Goal: Transaction & Acquisition: Purchase product/service

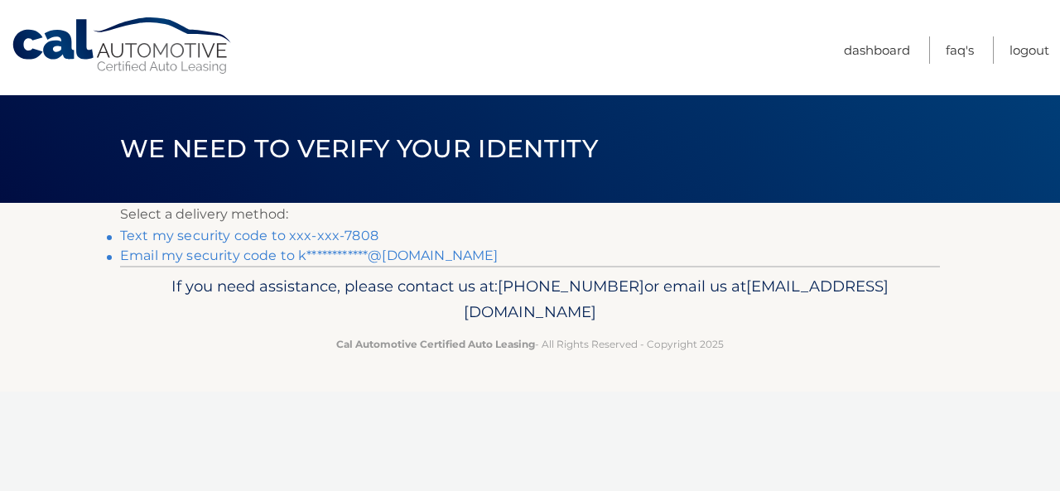
click at [290, 237] on link "Text my security code to xxx-xxx-7808" at bounding box center [249, 236] width 258 height 16
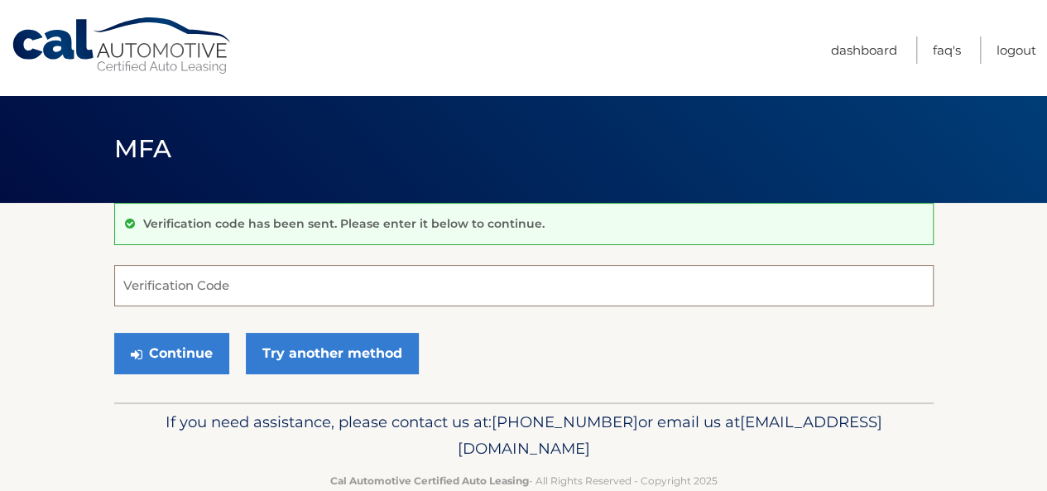
click at [173, 281] on input "Verification Code" at bounding box center [524, 285] width 820 height 41
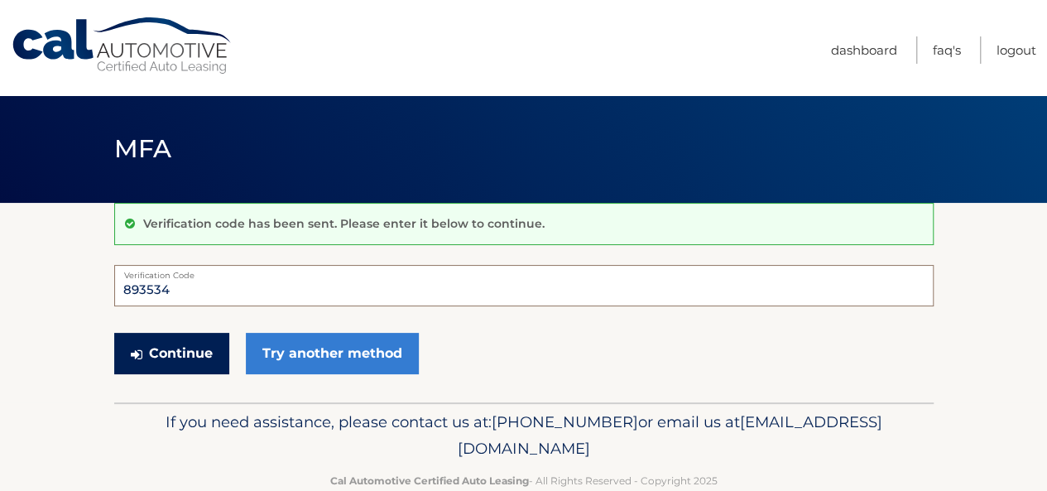
type input "893534"
click at [212, 340] on button "Continue" at bounding box center [171, 353] width 115 height 41
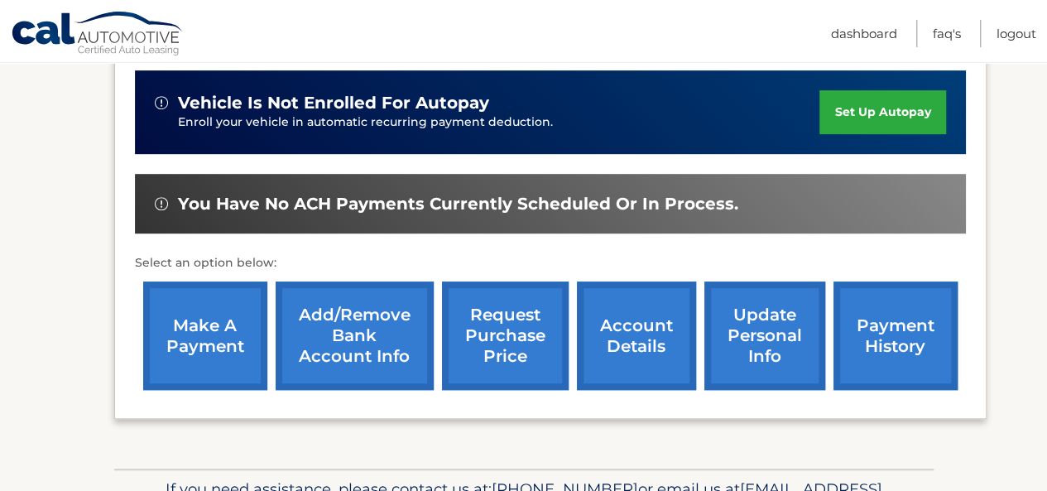
scroll to position [497, 0]
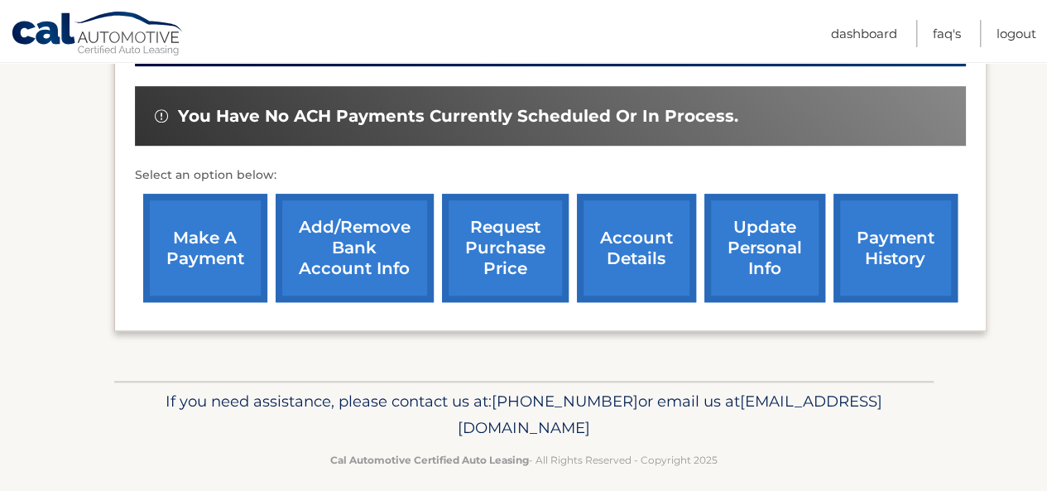
click at [153, 238] on link "make a payment" at bounding box center [205, 248] width 124 height 108
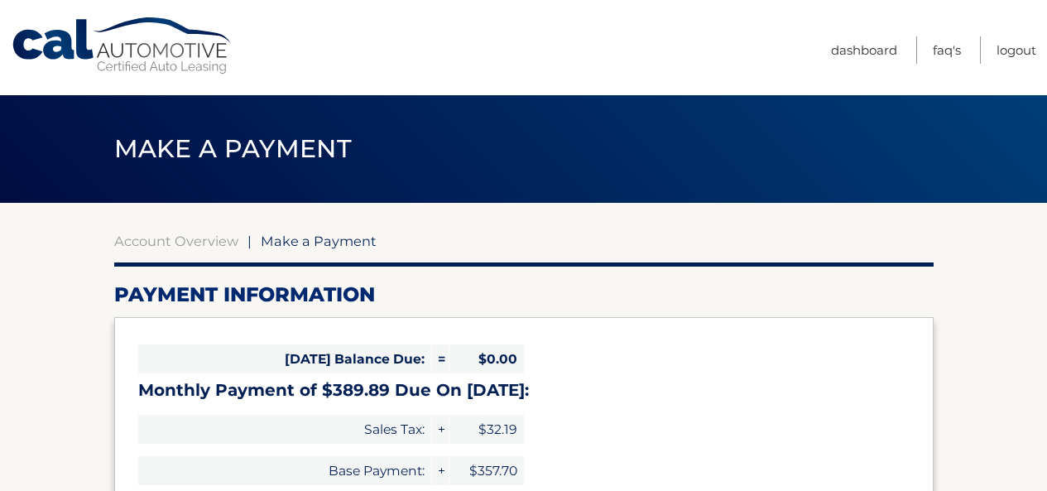
select select "NTcxNmFhNDktMjgwNS00ZWQ3LTkzZTUtYjdlNzZiZTA1MjRi"
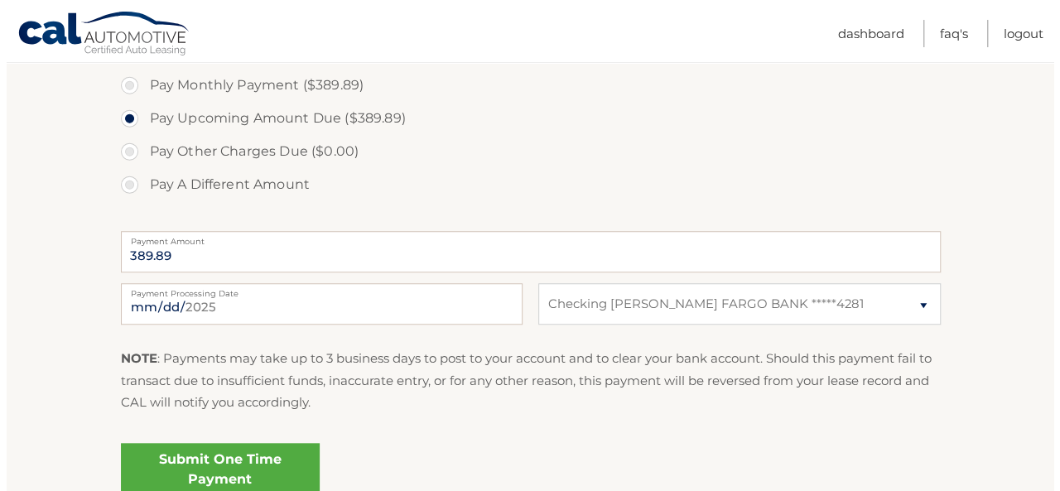
scroll to position [691, 0]
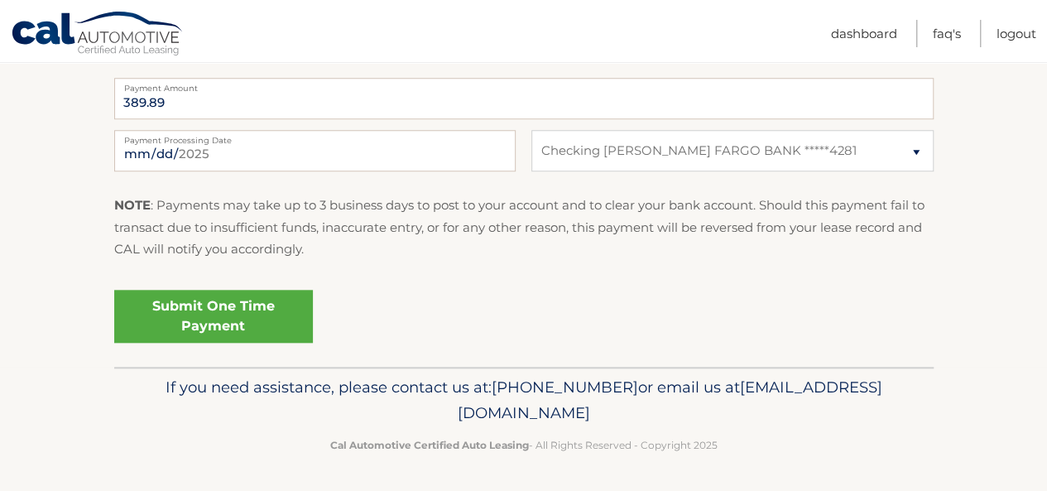
click at [270, 311] on link "Submit One Time Payment" at bounding box center [213, 316] width 199 height 53
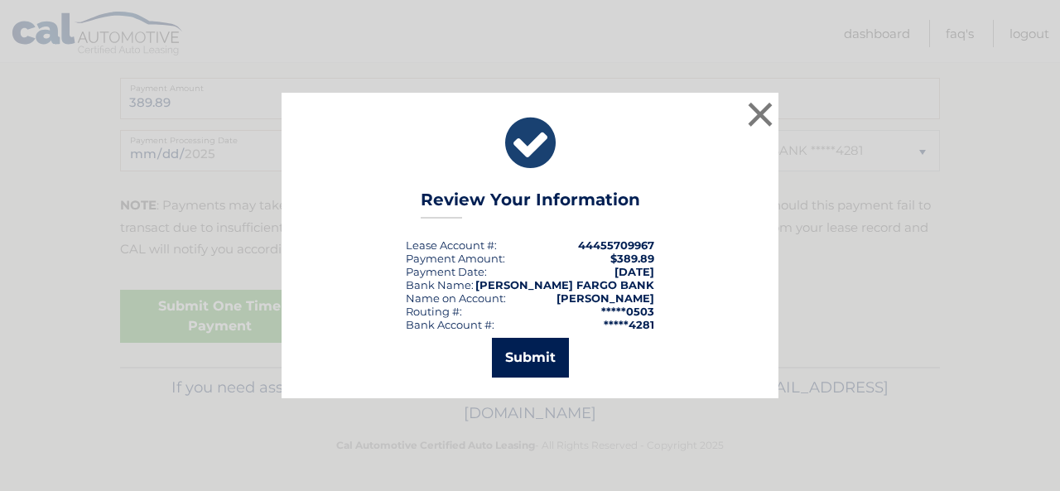
click at [551, 357] on button "Submit" at bounding box center [530, 358] width 77 height 40
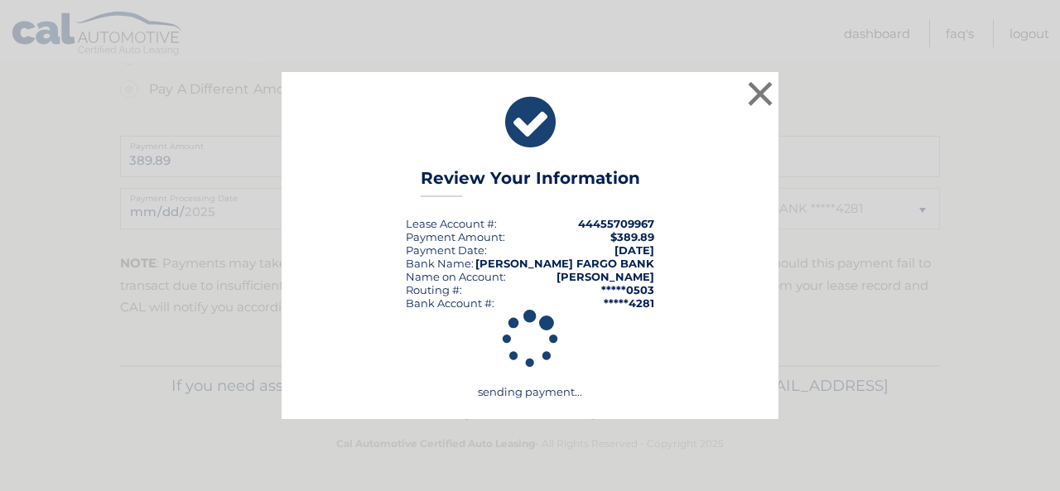
scroll to position [631, 0]
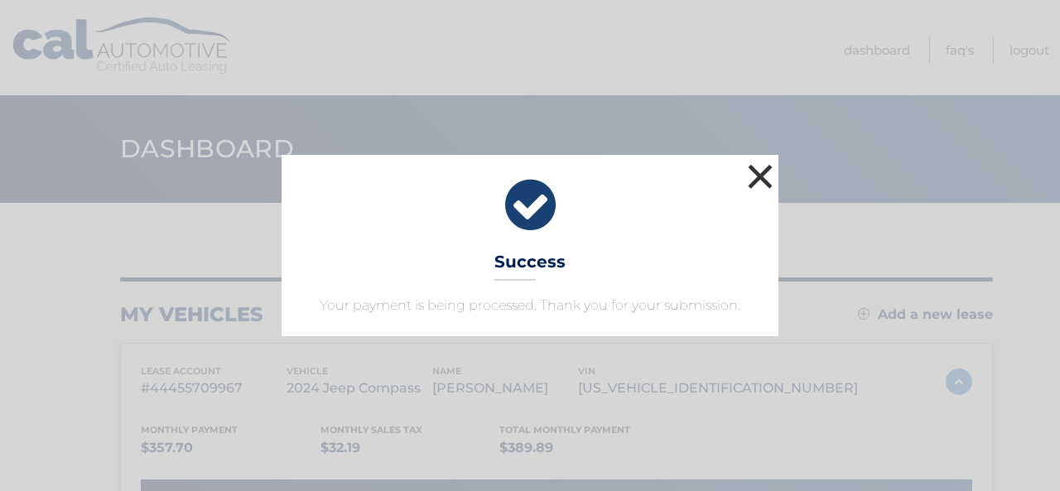
click at [754, 172] on button "×" at bounding box center [760, 176] width 33 height 33
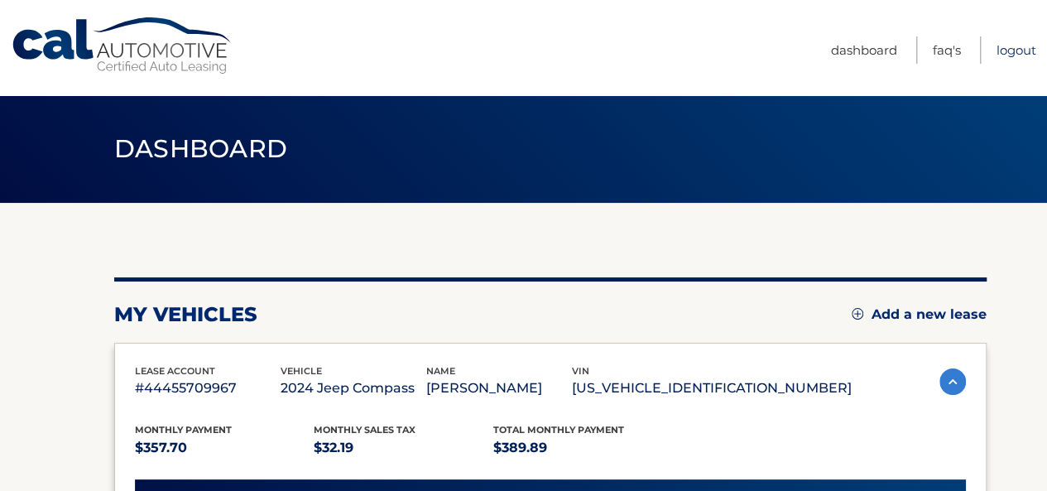
click at [1023, 51] on link "Logout" at bounding box center [1017, 49] width 40 height 27
